Goal: Information Seeking & Learning: Learn about a topic

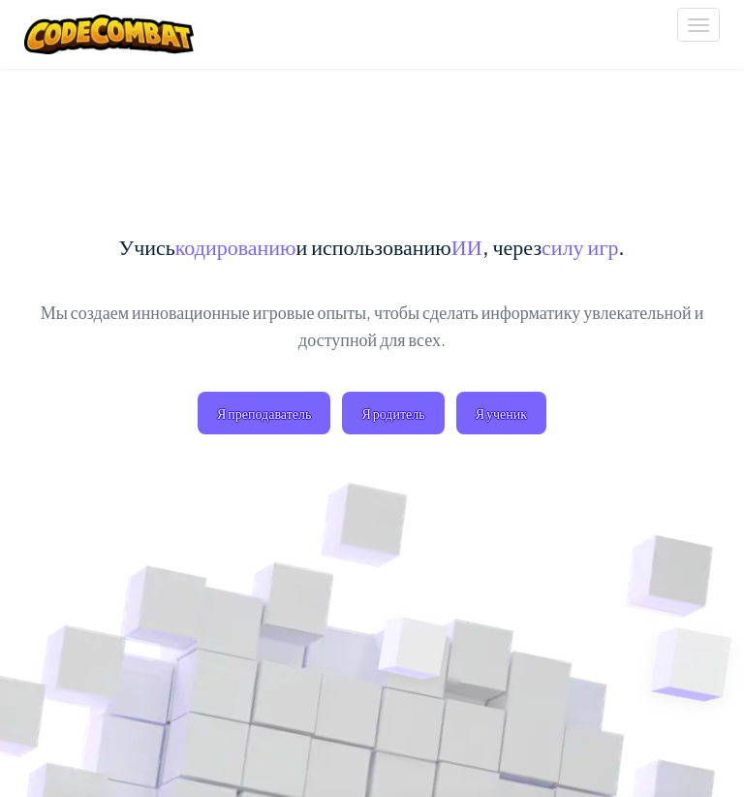
click at [530, 408] on span "Я ученик" at bounding box center [501, 412] width 90 height 43
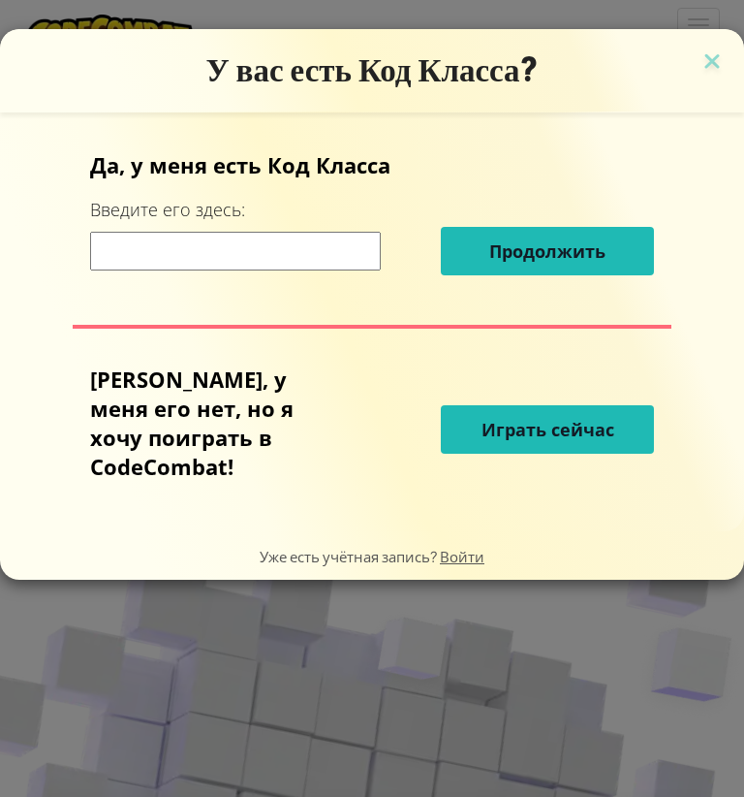
click at [709, 68] on img at bounding box center [712, 62] width 25 height 29
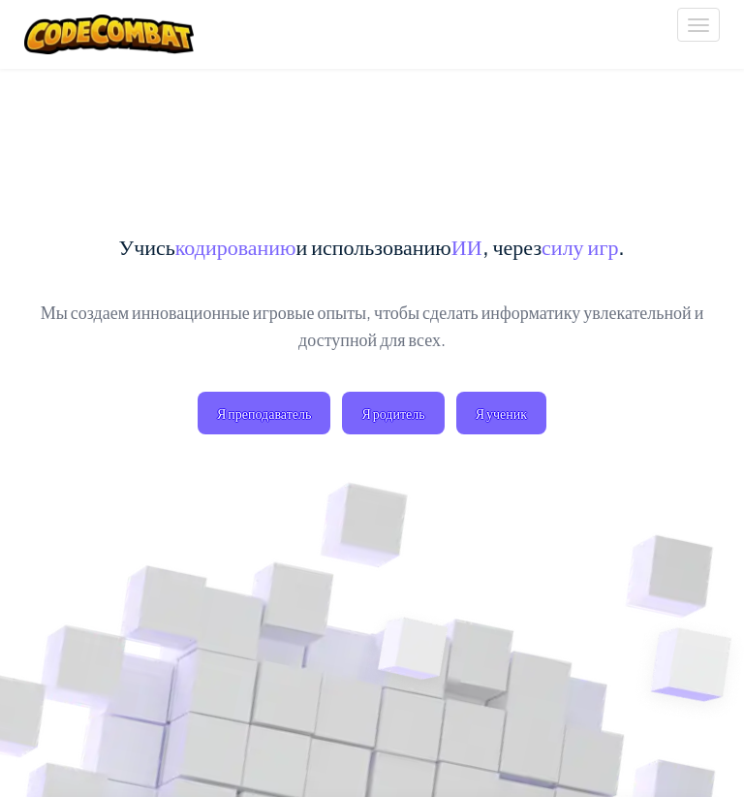
click at [501, 425] on span "Я ученик" at bounding box center [501, 412] width 90 height 43
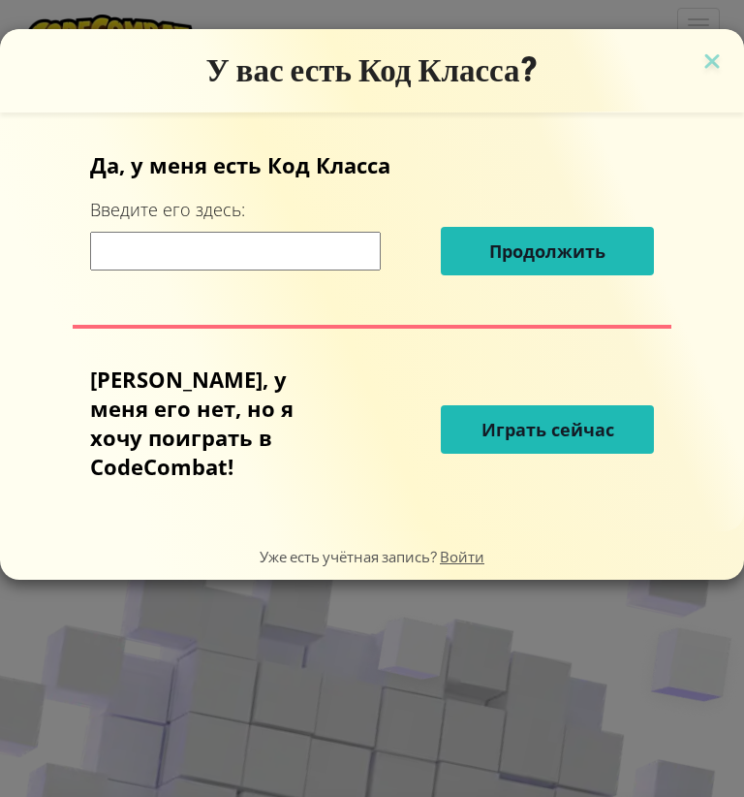
click at [551, 434] on span "Играть сейчас" at bounding box center [548, 429] width 133 height 23
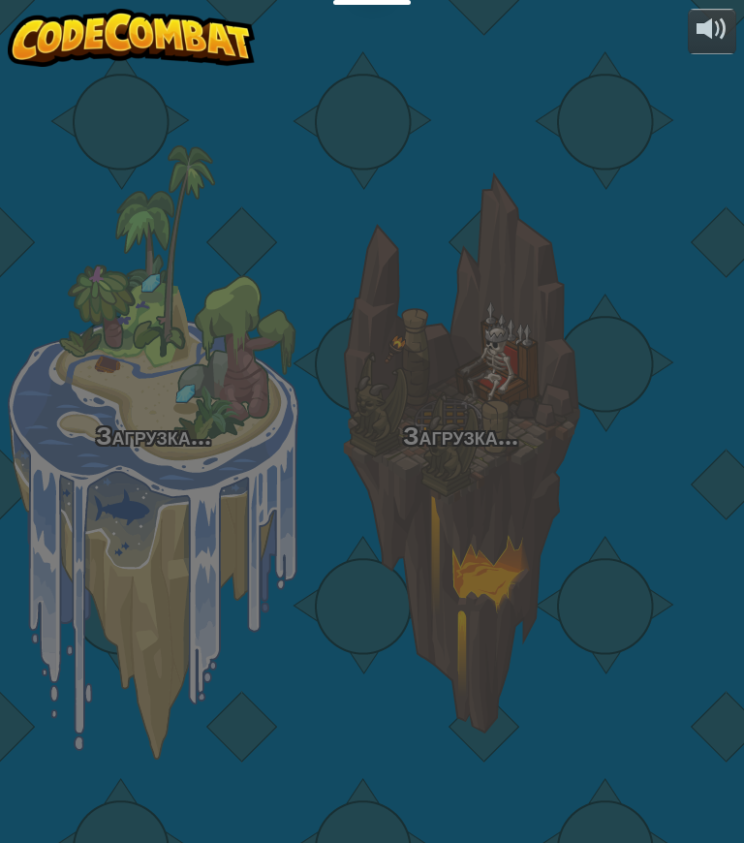
select select "ru"
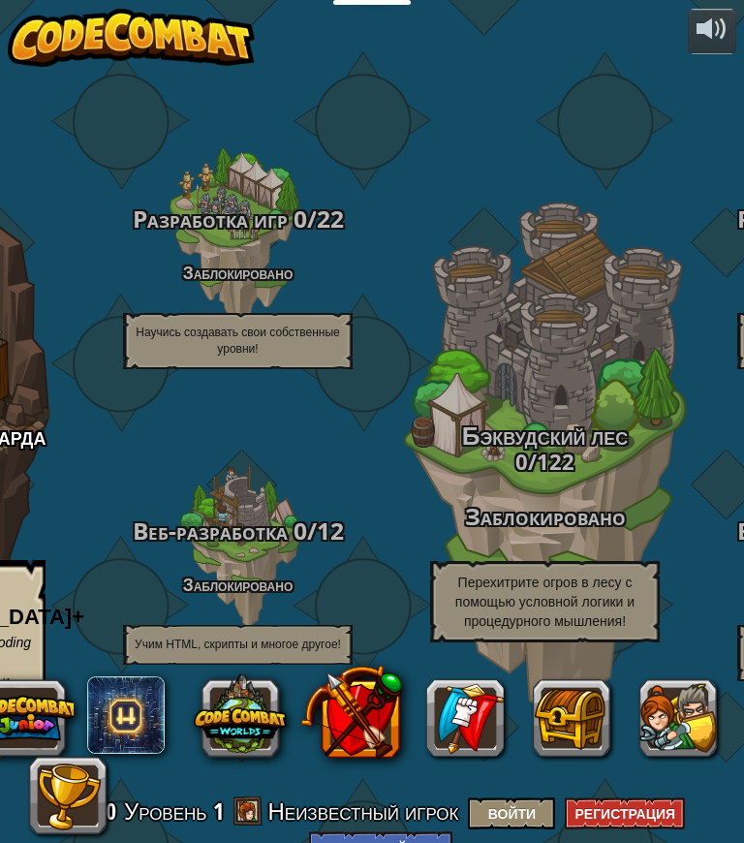
scroll to position [0, 531]
click at [562, 371] on div "Бэквудский лес 0 / 122 Заблокировано Перехитрите огров в лесу с помощью условно…" at bounding box center [544, 452] width 307 height 614
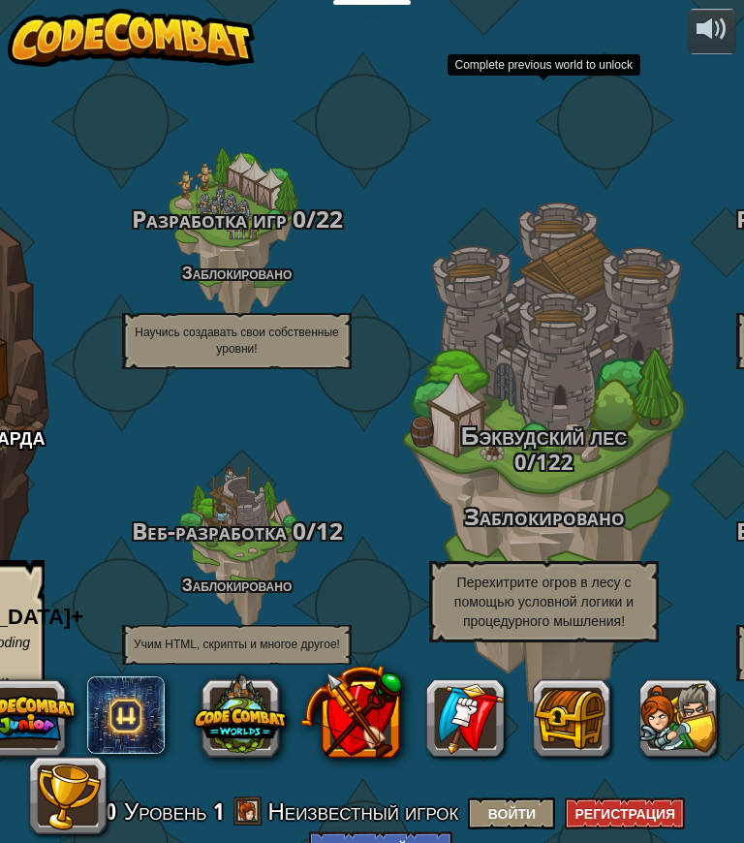
click at [586, 351] on div "Бэквудский лес 0 / 122 Заблокировано Перехитрите огров в лесу с помощью условно…" at bounding box center [544, 452] width 307 height 614
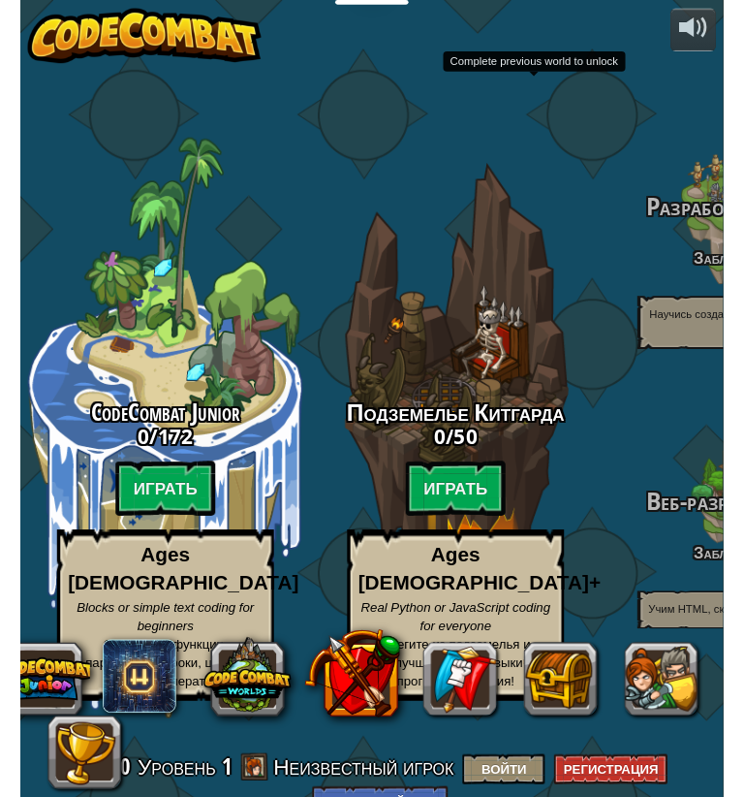
scroll to position [62, 0]
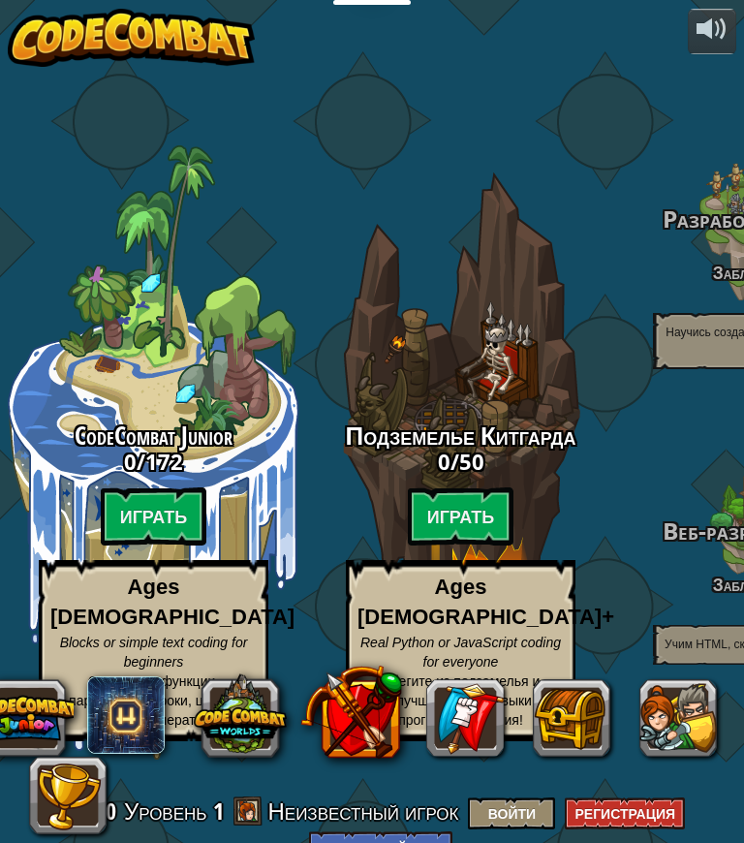
click at [135, 418] on span "CodeCombat Junior" at bounding box center [154, 435] width 158 height 35
select select "ru"
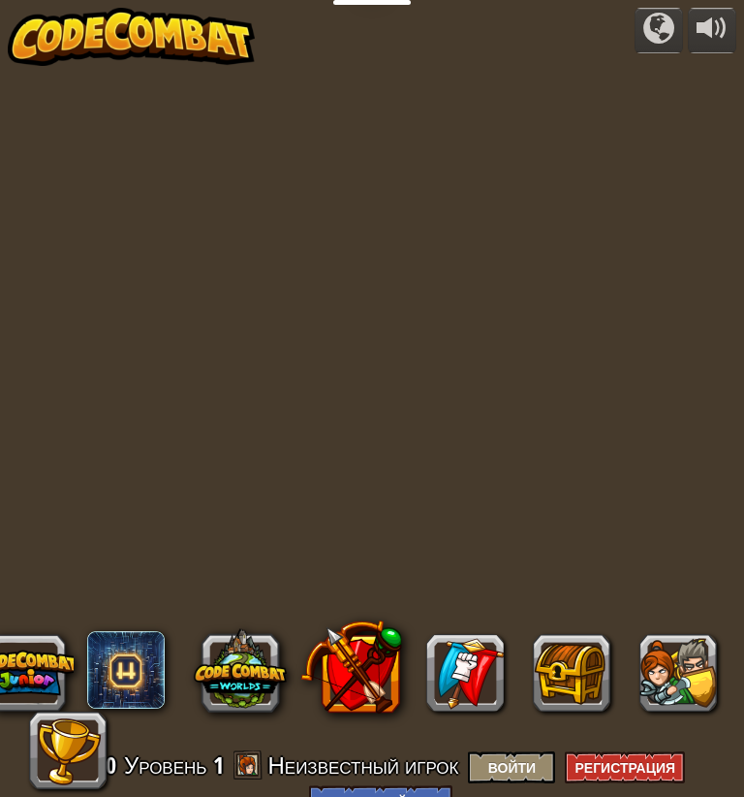
select select "ru"
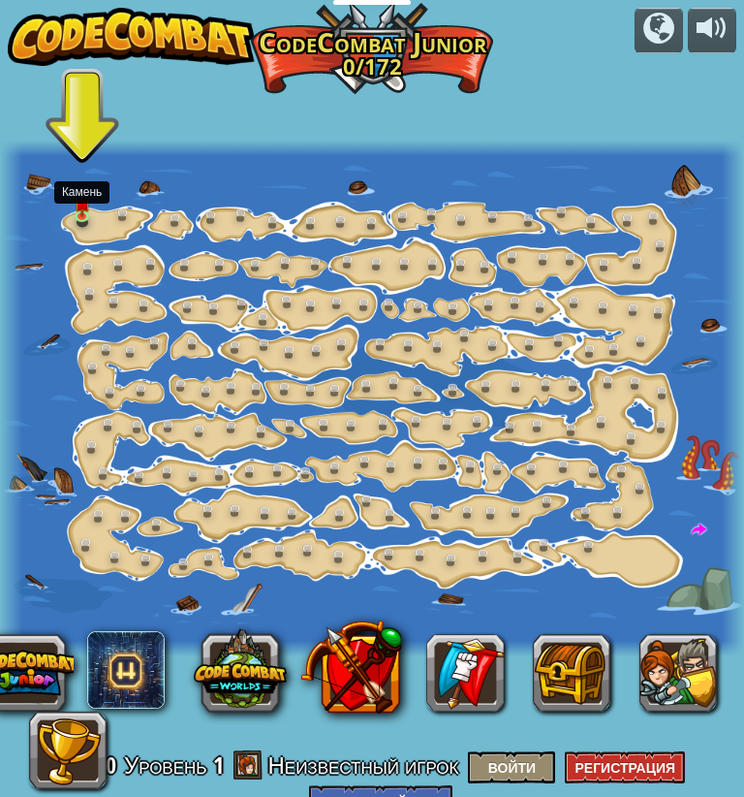
click at [83, 225] on link at bounding box center [87, 219] width 39 height 29
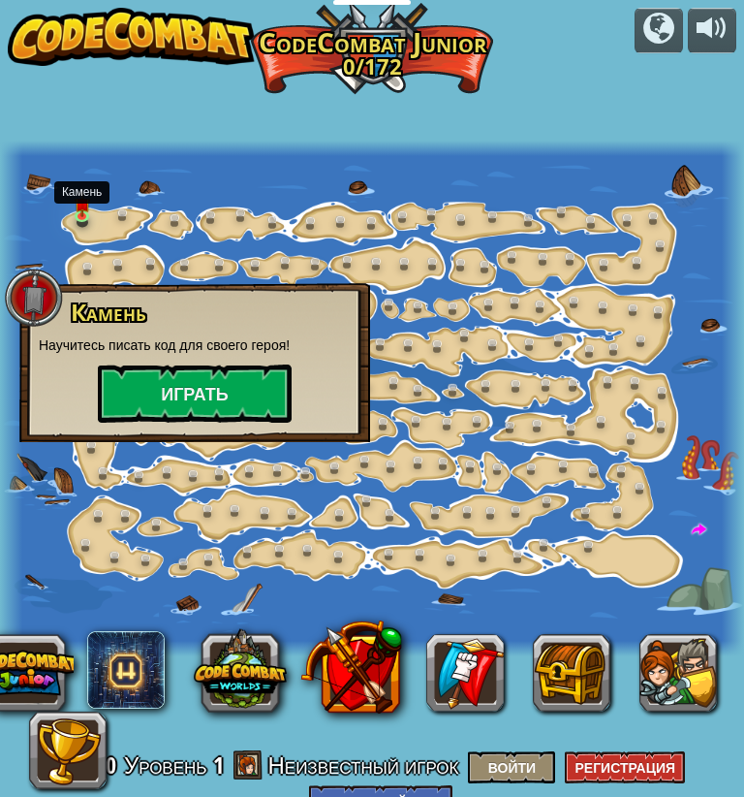
click at [160, 391] on button "Играть" at bounding box center [195, 393] width 194 height 58
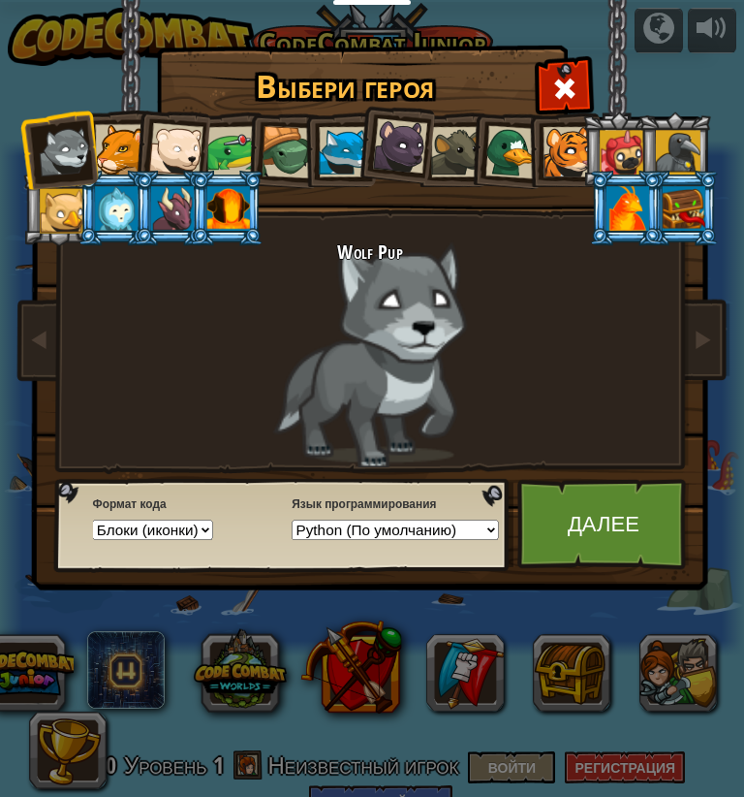
click at [454, 539] on select "Python (По умолчанию) JavaScript Lua C++ Java (Экспериментальный)" at bounding box center [395, 528] width 206 height 19
click at [594, 522] on link "Далее" at bounding box center [603, 524] width 172 height 91
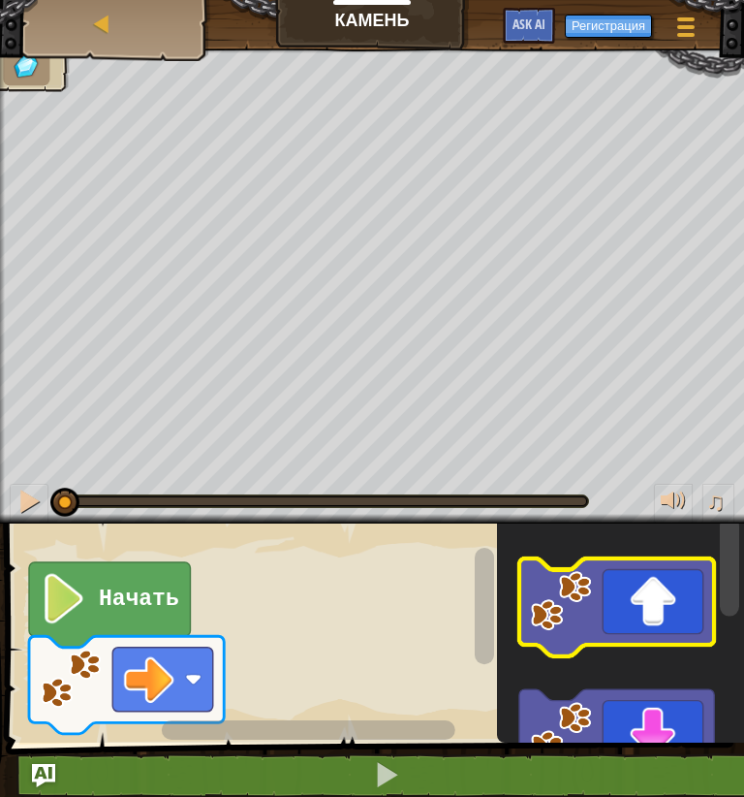
click at [625, 608] on icon "Рабочая область Blockly" at bounding box center [616, 607] width 195 height 98
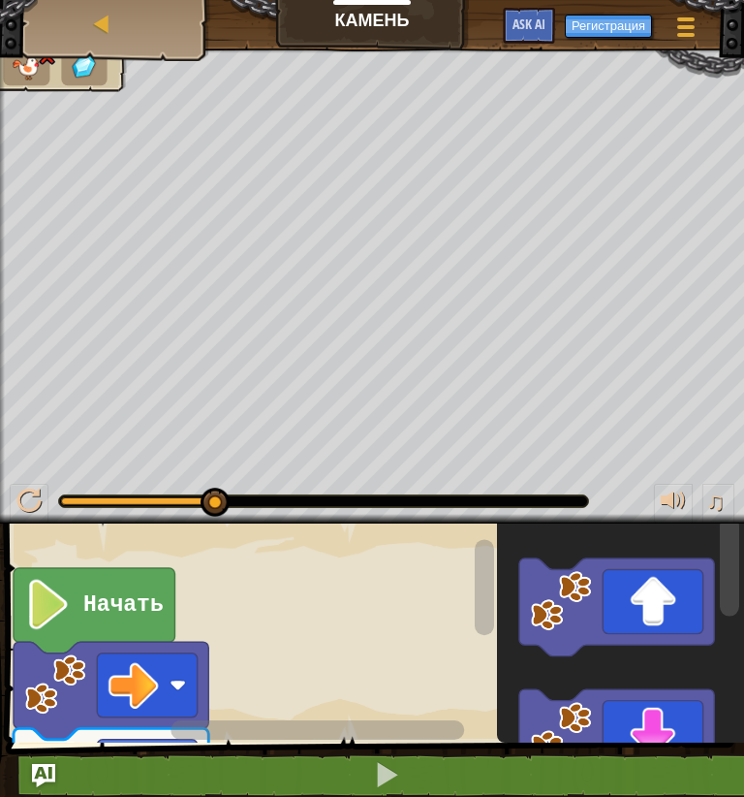
click at [78, 27] on div "Карта" at bounding box center [116, 24] width 155 height 48
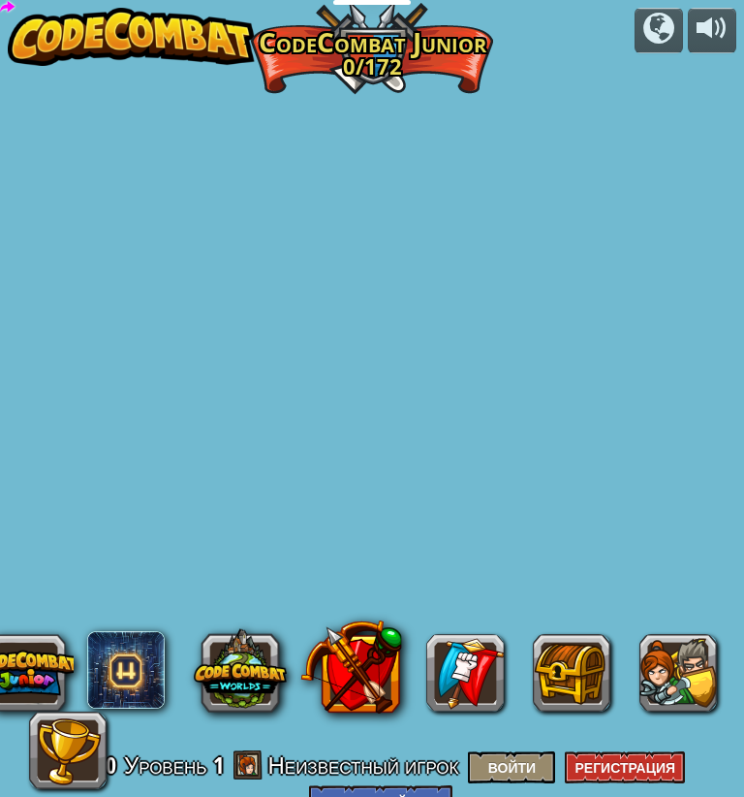
select select "ru"
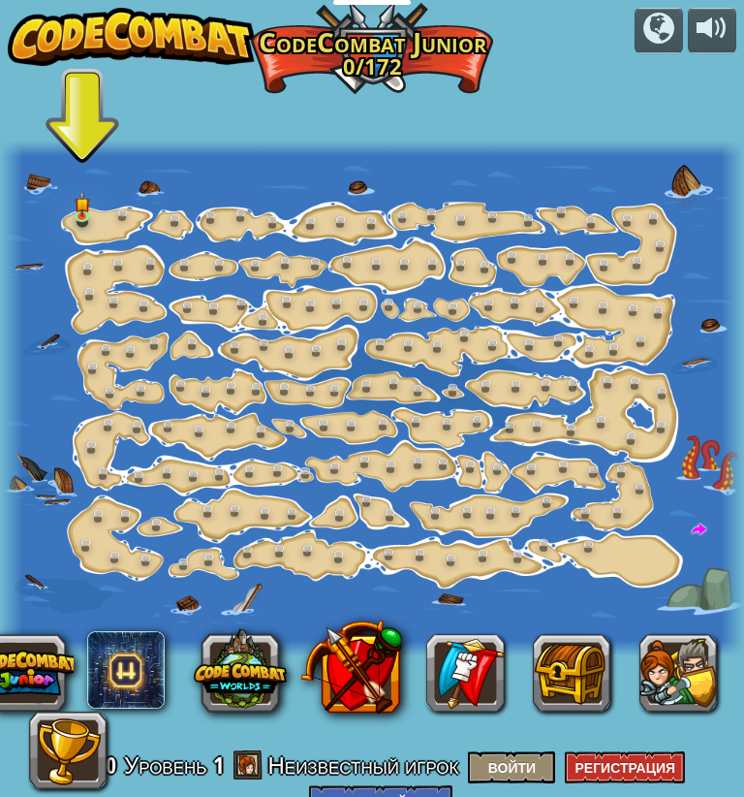
click at [77, 204] on img at bounding box center [83, 204] width 16 height 26
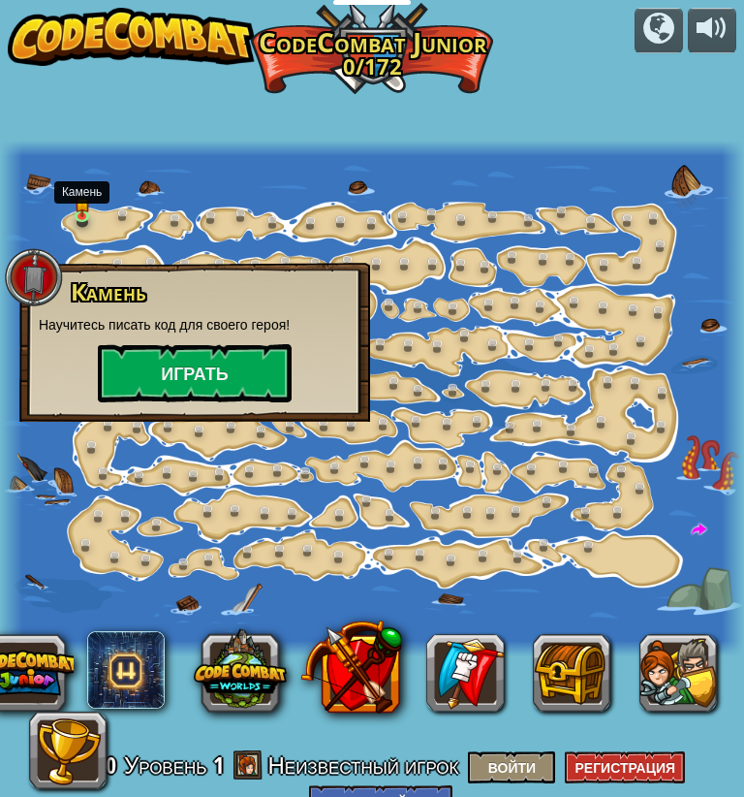
click at [161, 373] on button "Играть" at bounding box center [195, 373] width 194 height 58
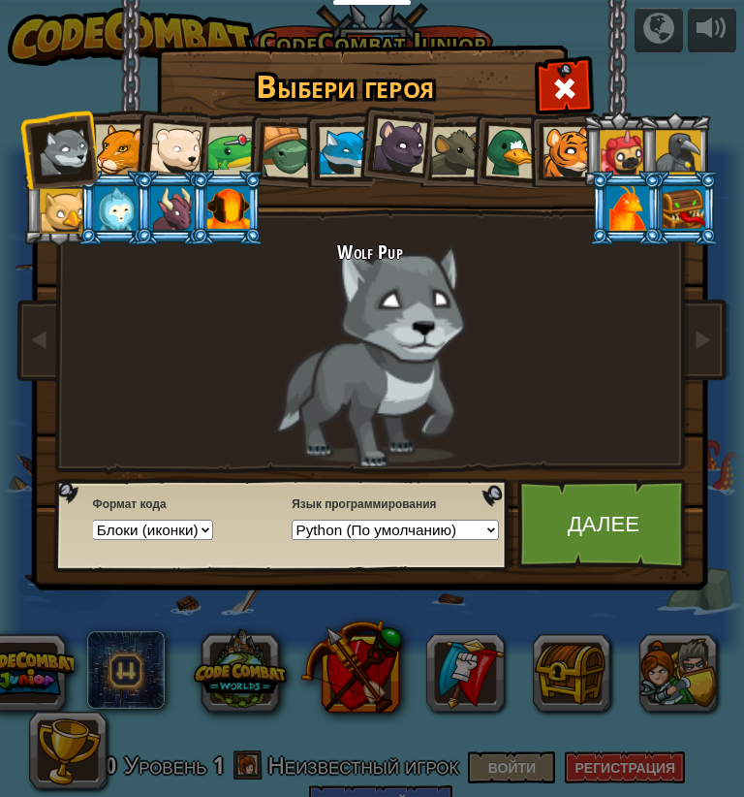
click at [595, 519] on link "Далее" at bounding box center [603, 524] width 172 height 91
